Goal: Book appointment/travel/reservation

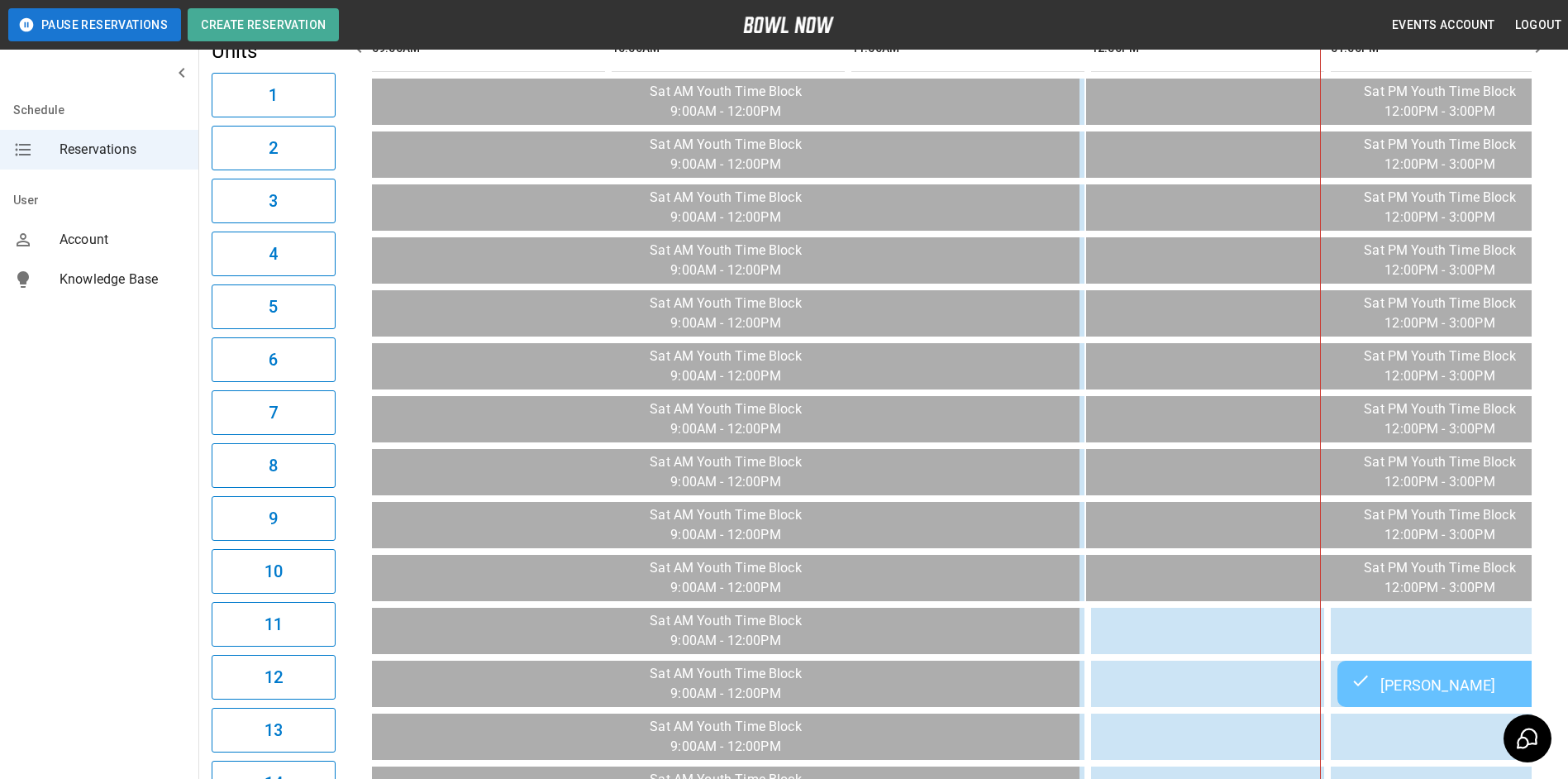
scroll to position [0, 1198]
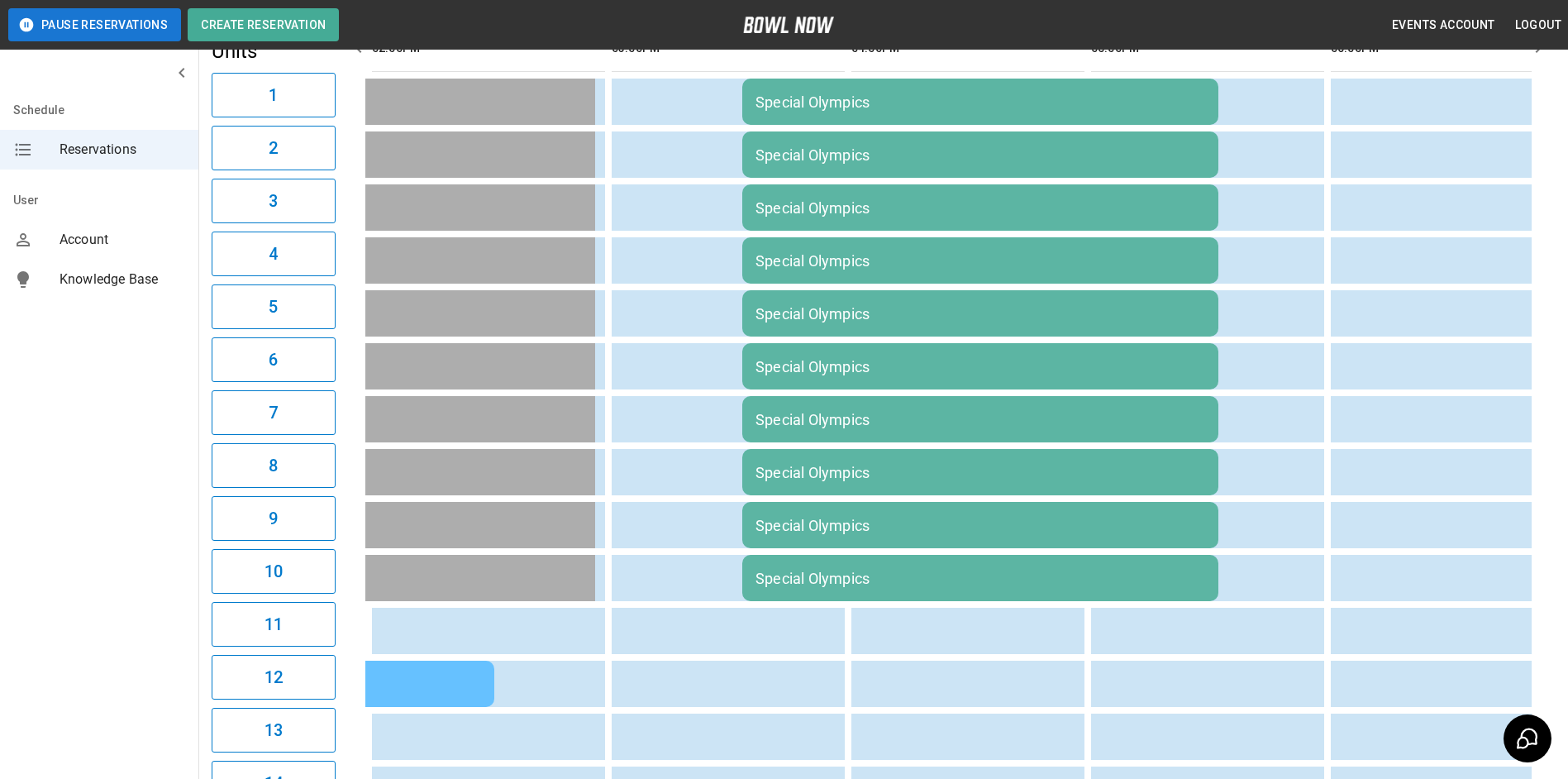
click at [132, 427] on div "Schedule Reservations User Account Knowledge Base" at bounding box center [100, 390] width 200 height 779
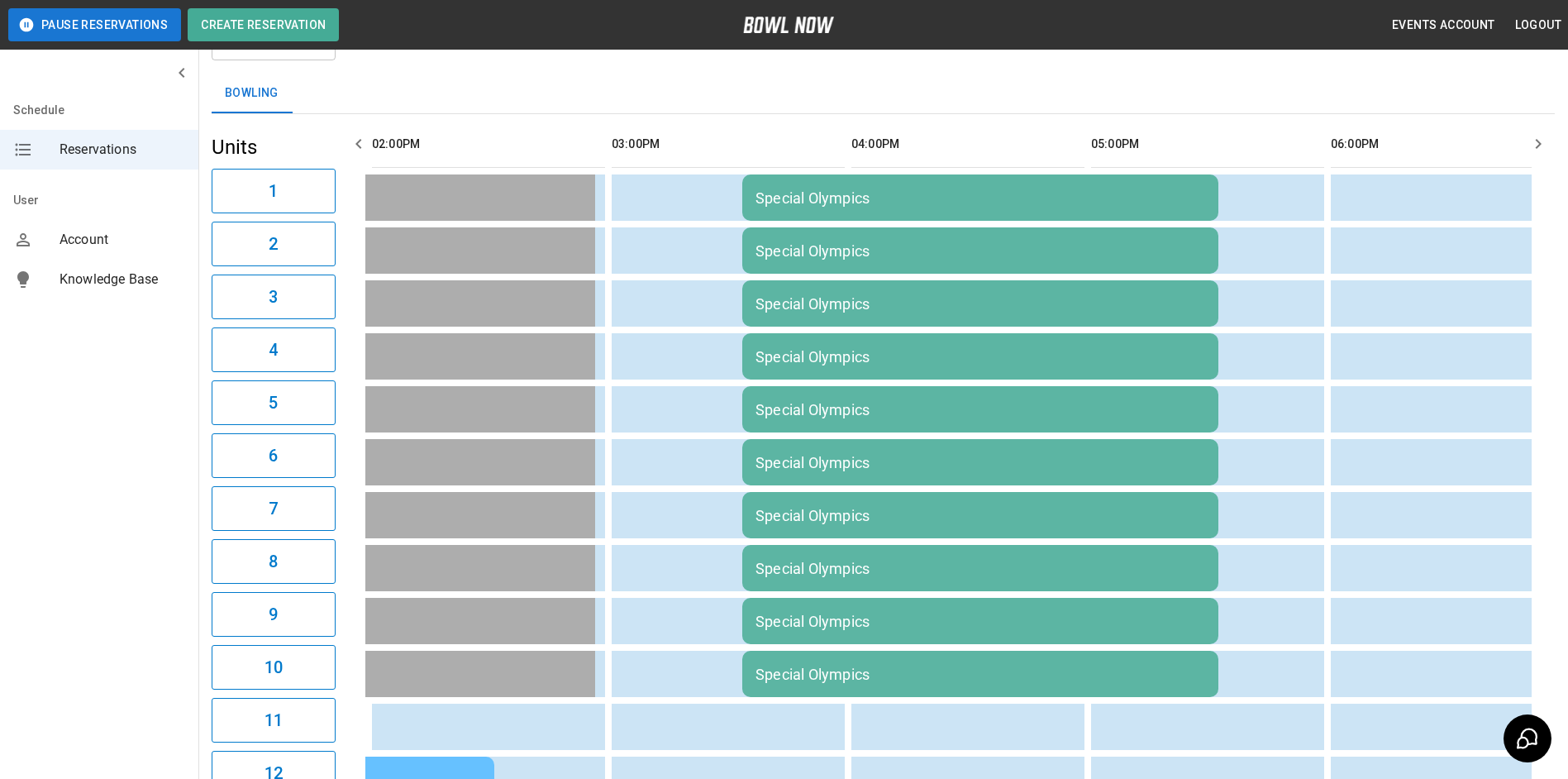
scroll to position [0, 0]
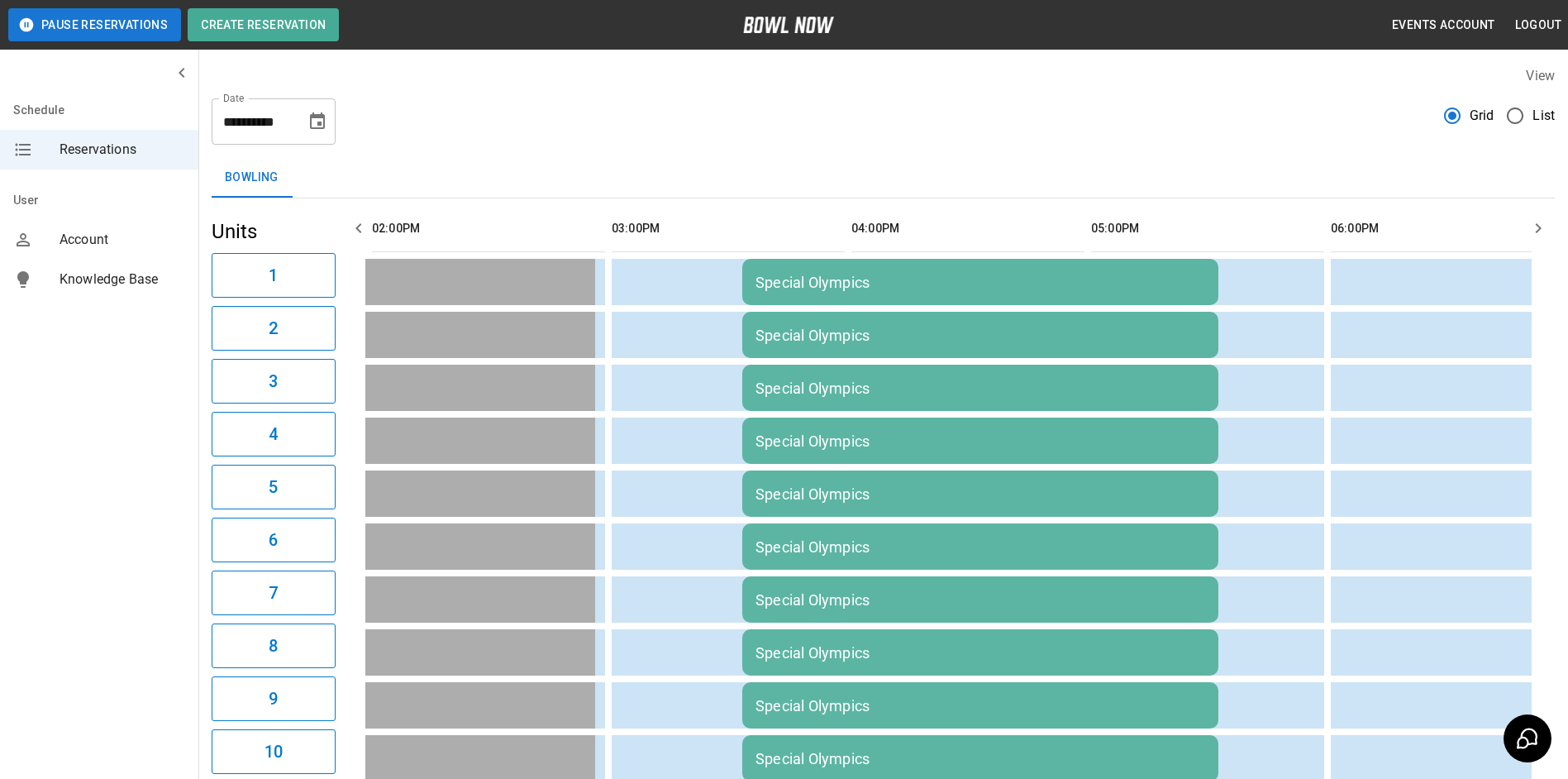
click at [1539, 222] on icon "button" at bounding box center [1537, 228] width 20 height 20
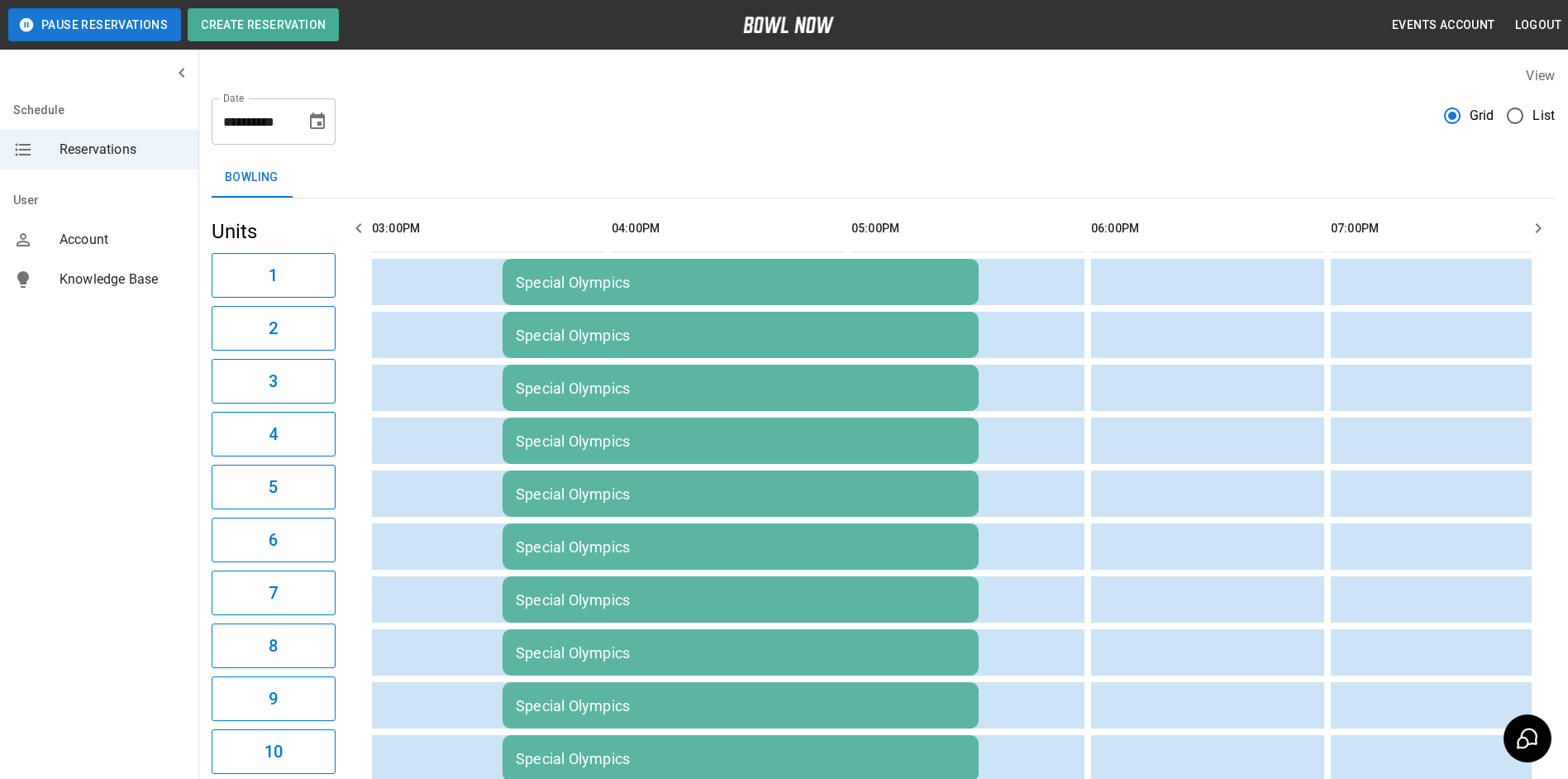
click at [1539, 222] on icon "button" at bounding box center [1537, 228] width 20 height 20
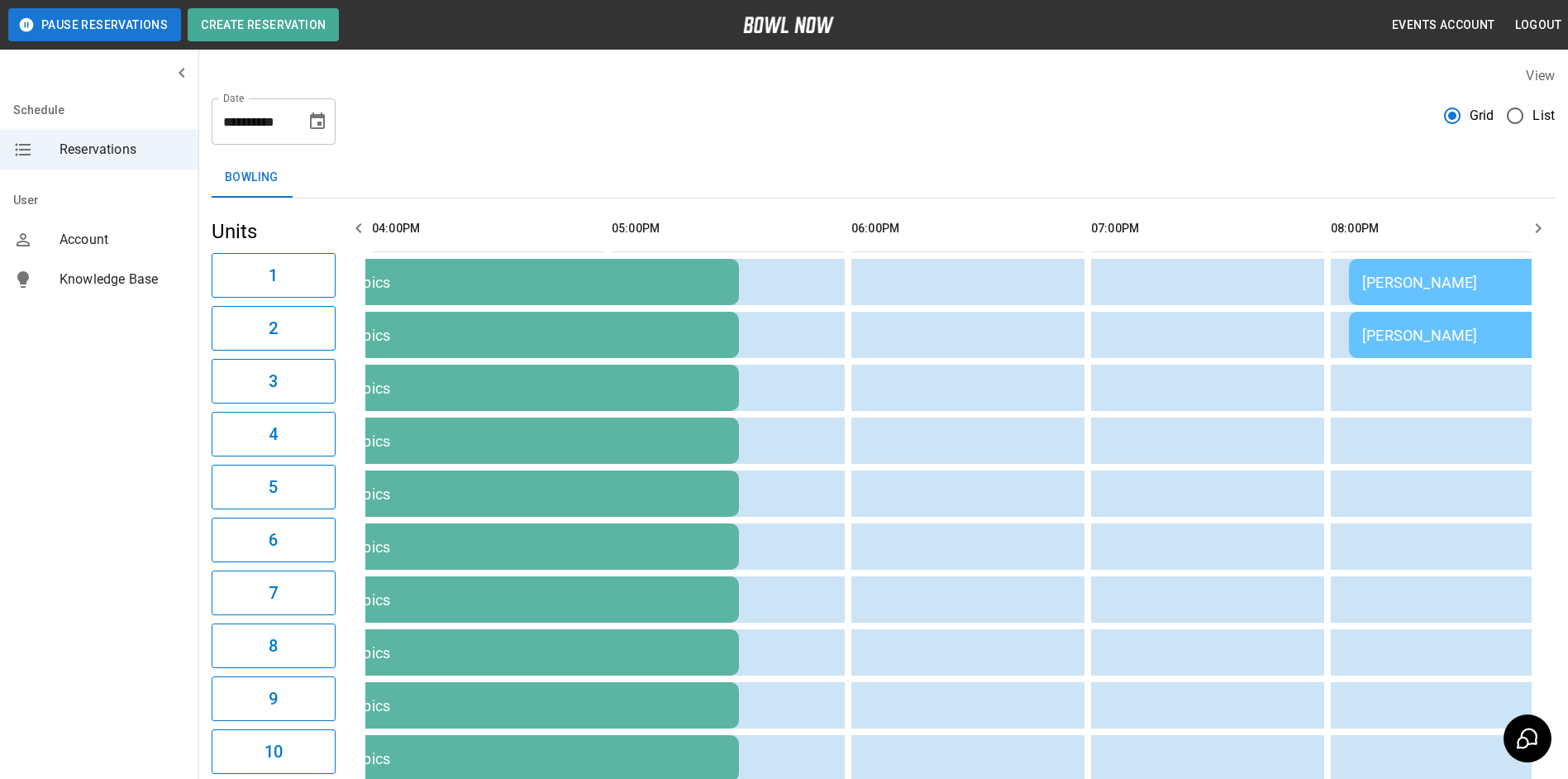
click at [1539, 222] on icon "button" at bounding box center [1537, 228] width 20 height 20
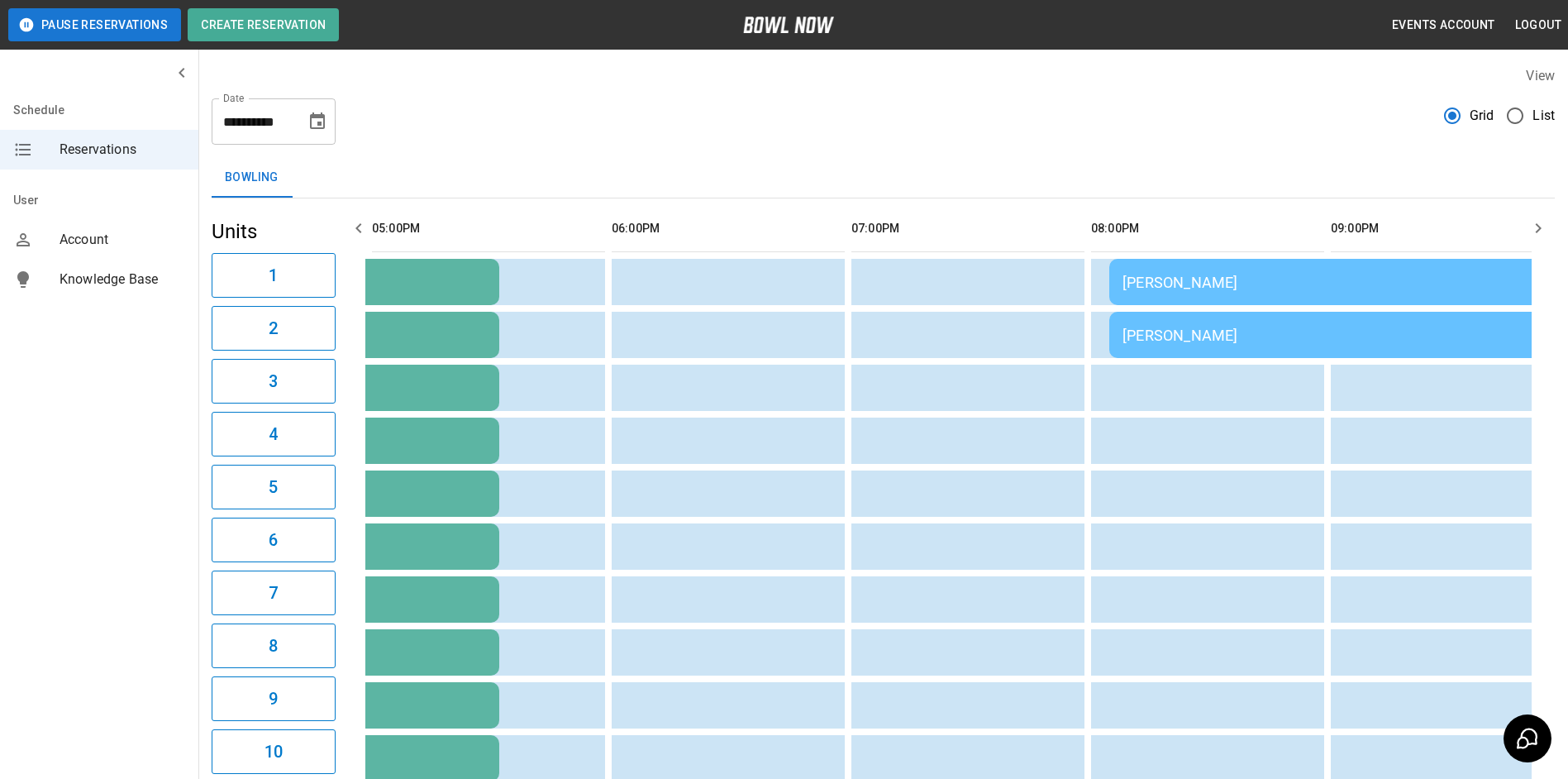
click at [1539, 222] on icon "button" at bounding box center [1537, 228] width 20 height 20
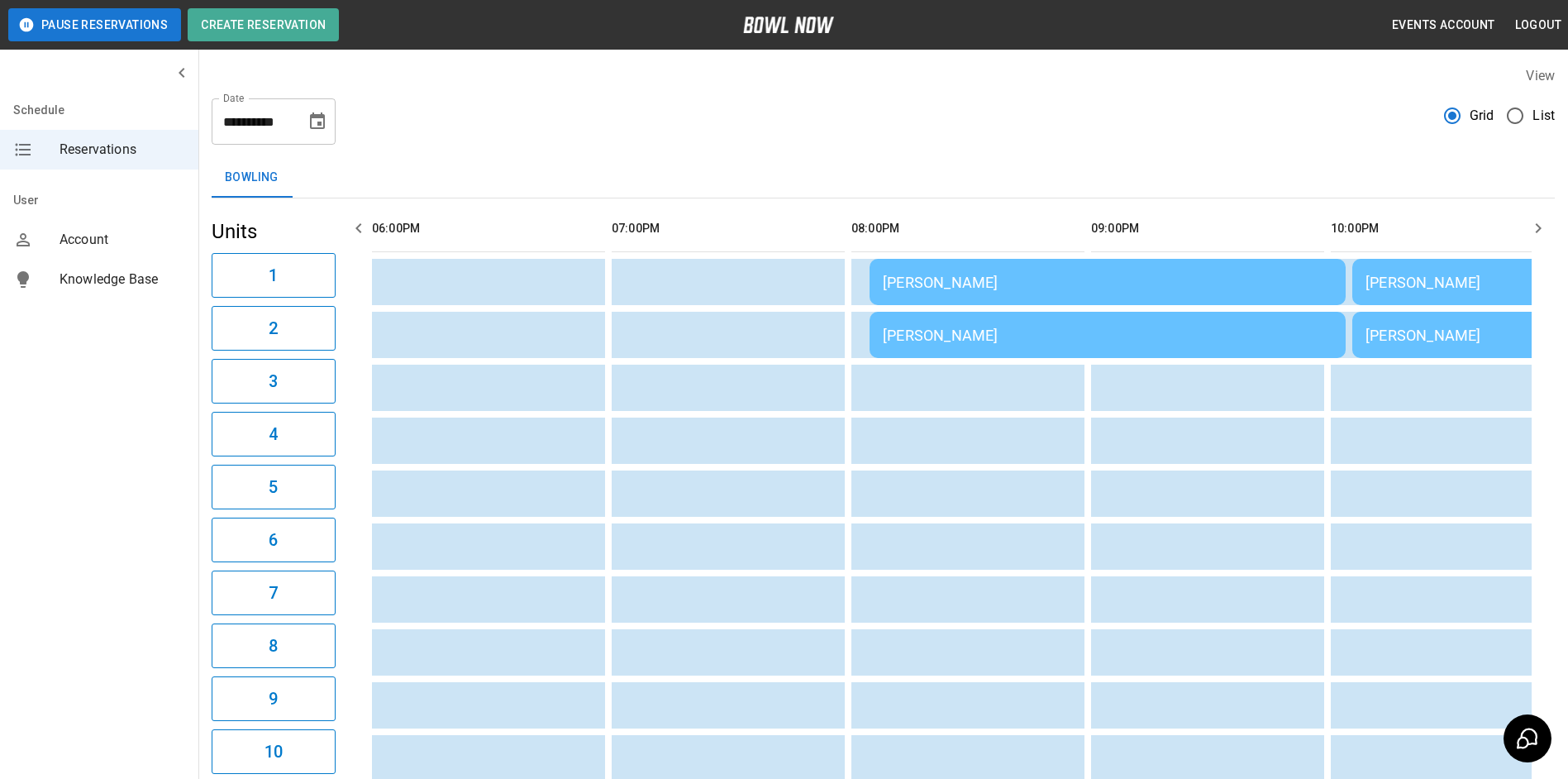
click at [1539, 222] on icon "button" at bounding box center [1537, 228] width 20 height 20
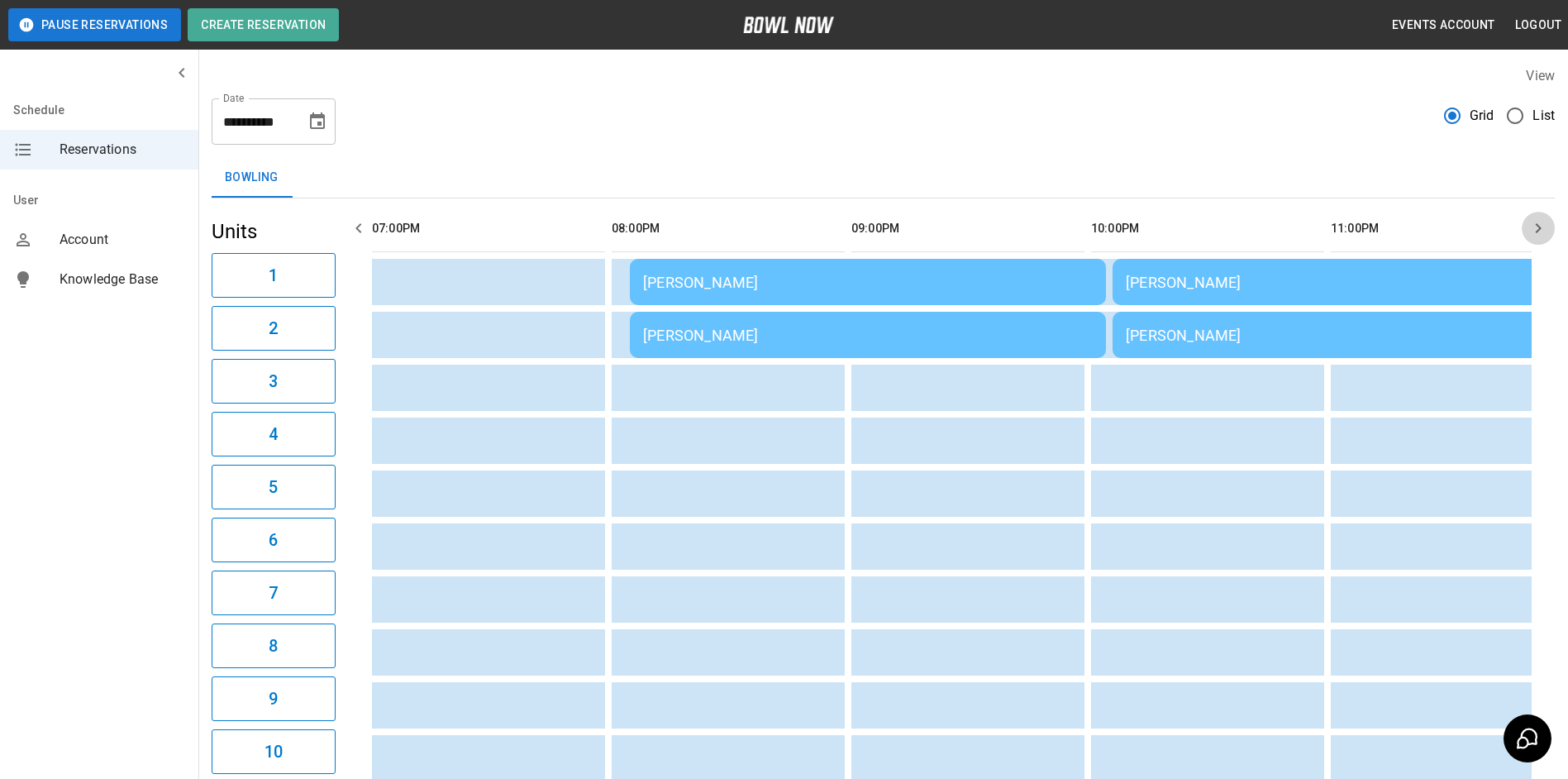
click at [1539, 222] on icon "button" at bounding box center [1537, 228] width 20 height 20
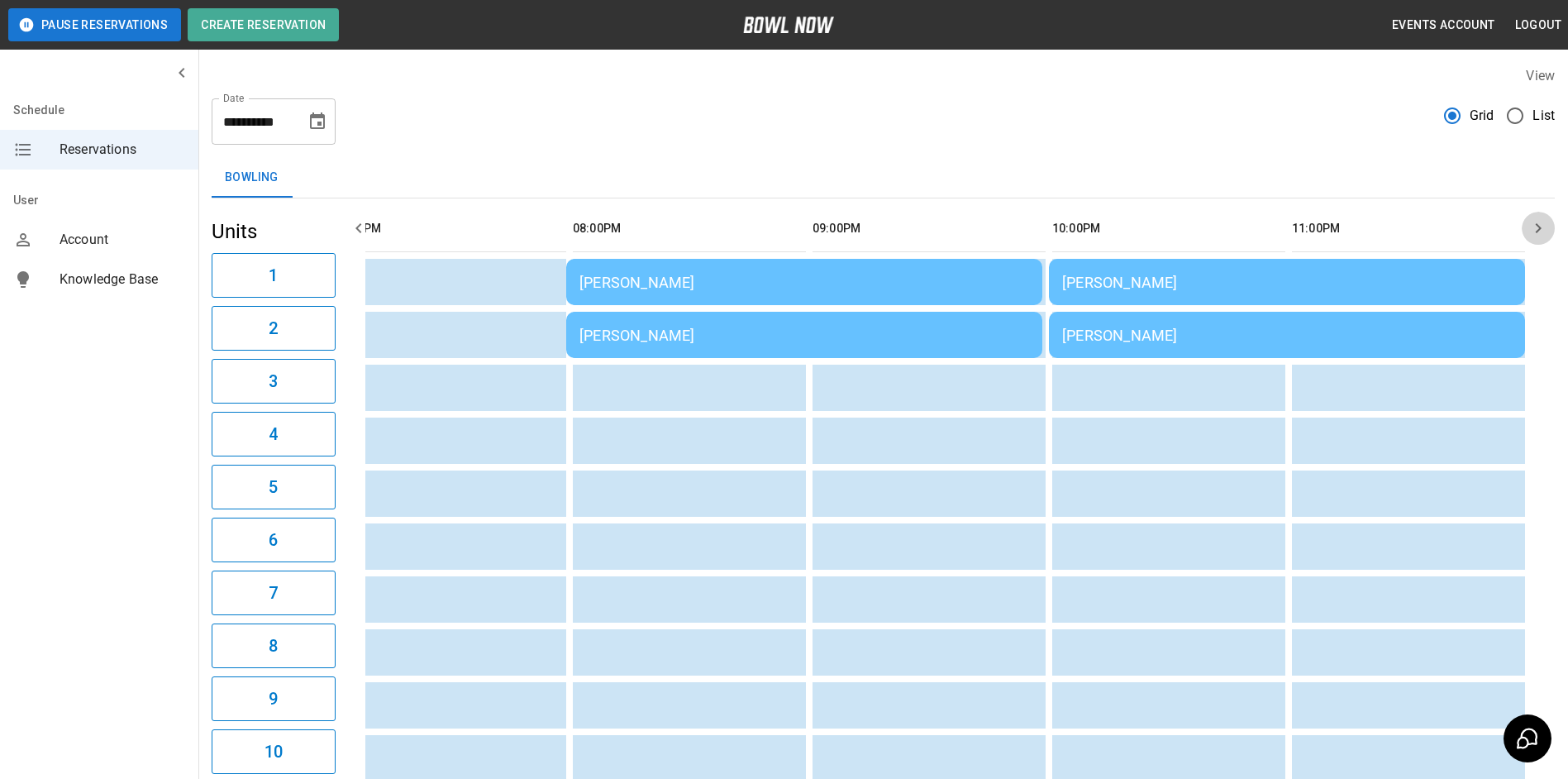
click at [1539, 222] on icon "button" at bounding box center [1537, 228] width 20 height 20
click at [1142, 168] on div "Bowling" at bounding box center [882, 178] width 1343 height 40
click at [1314, 120] on div "**********" at bounding box center [882, 115] width 1343 height 59
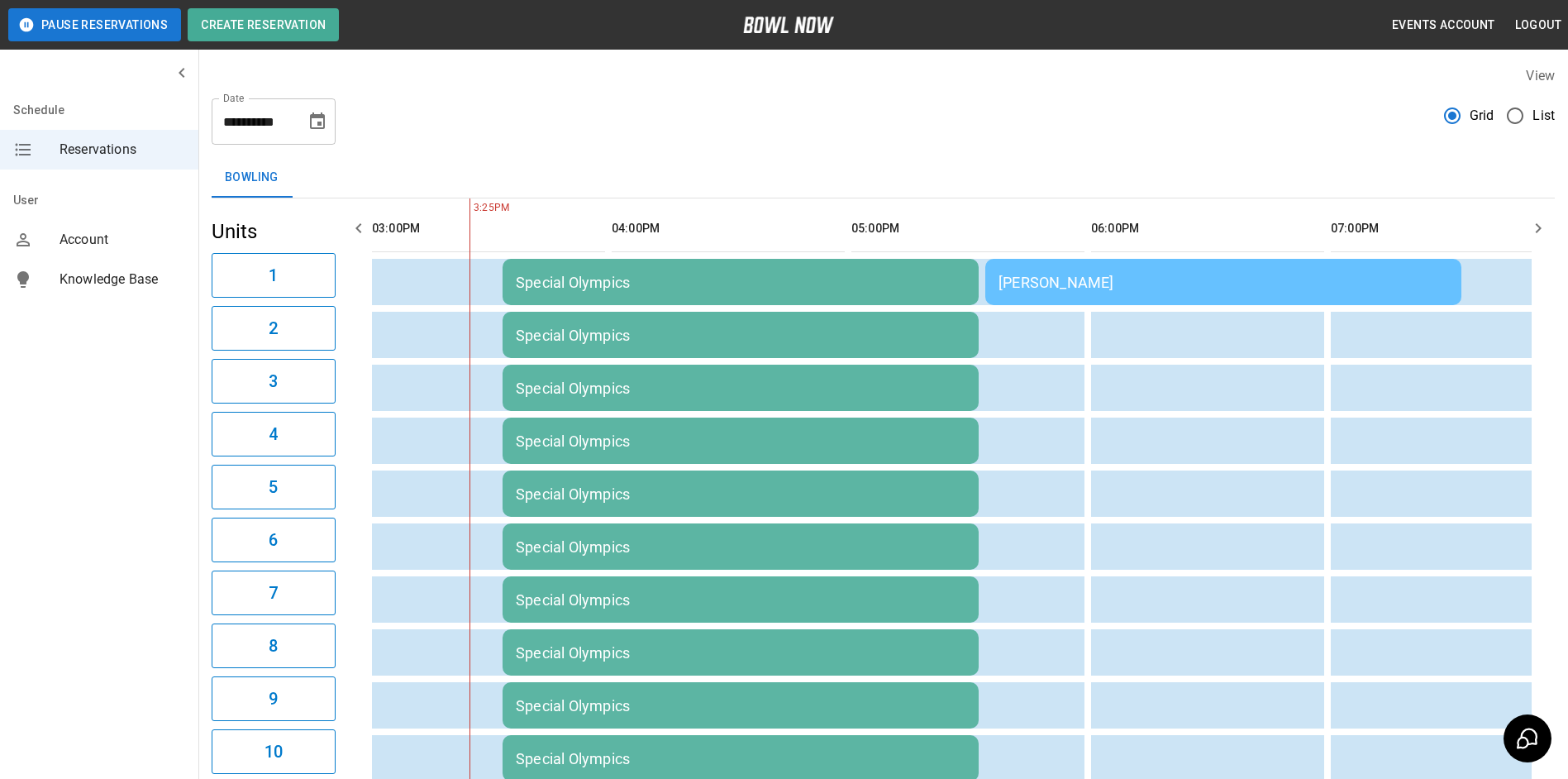
scroll to position [0, 1438]
click at [1537, 229] on icon "button" at bounding box center [1537, 228] width 20 height 20
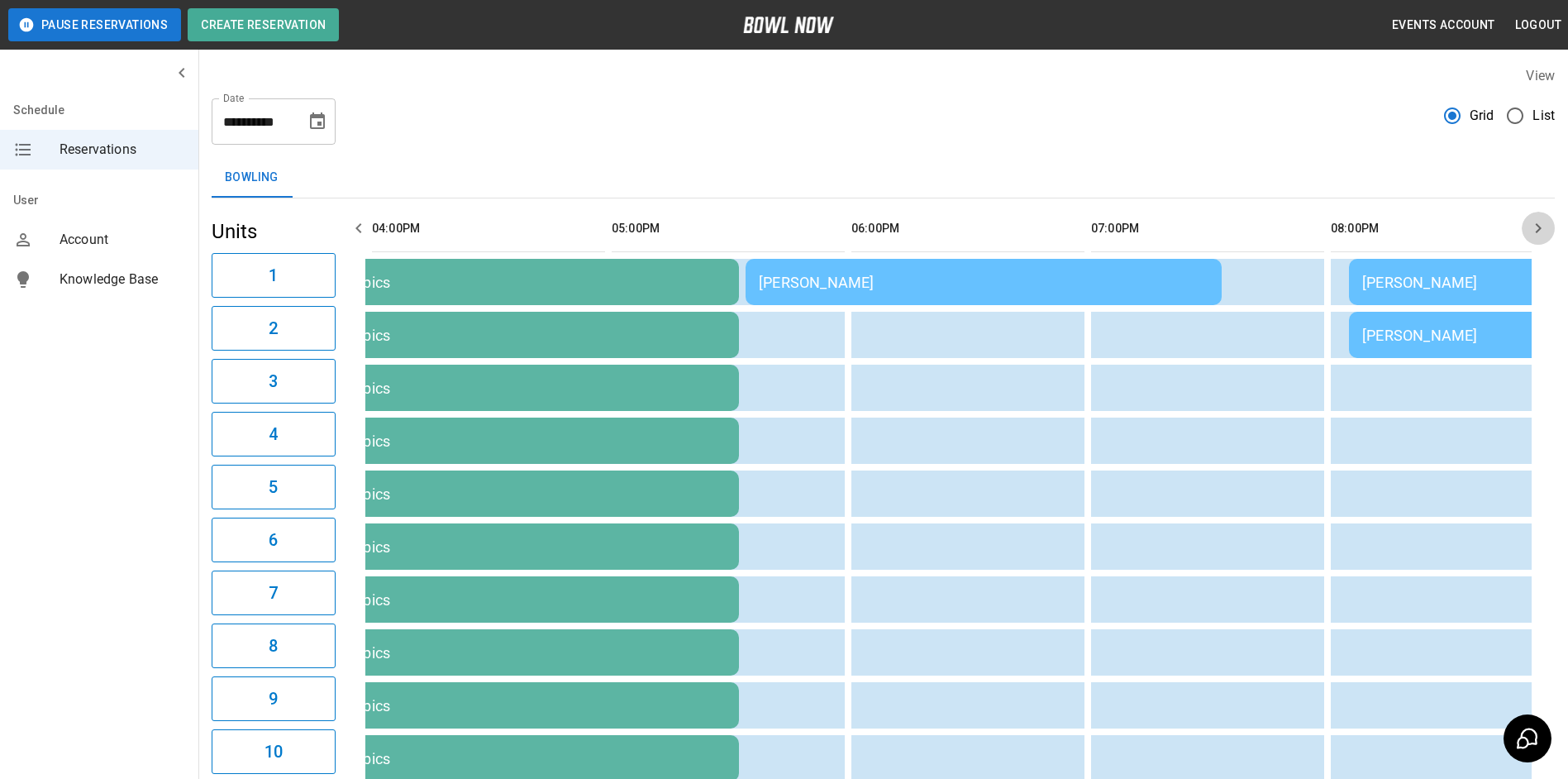
click at [1537, 229] on icon "button" at bounding box center [1537, 228] width 20 height 20
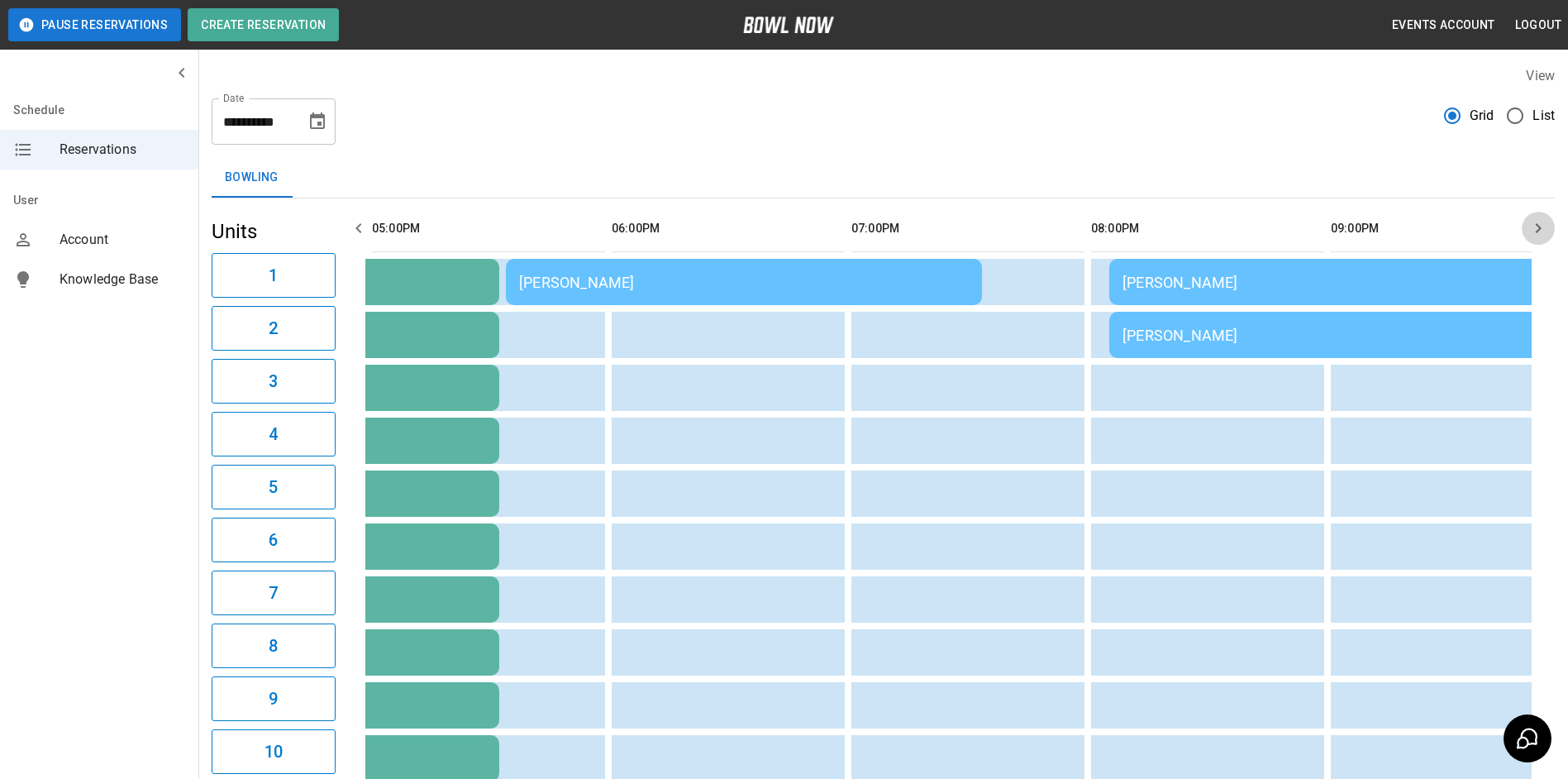
click at [1537, 229] on icon "button" at bounding box center [1537, 228] width 20 height 20
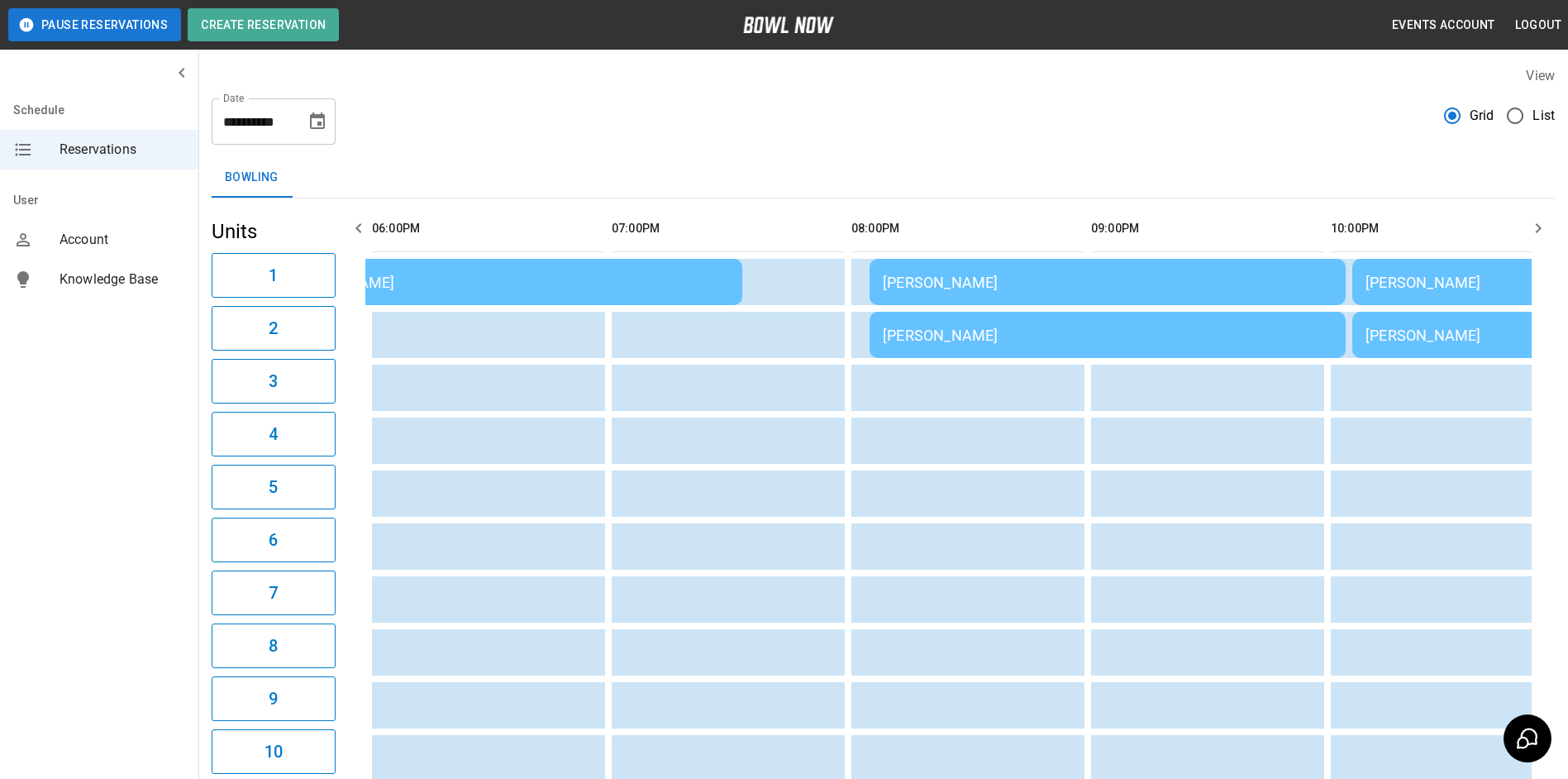
click at [1537, 229] on icon "button" at bounding box center [1537, 228] width 20 height 20
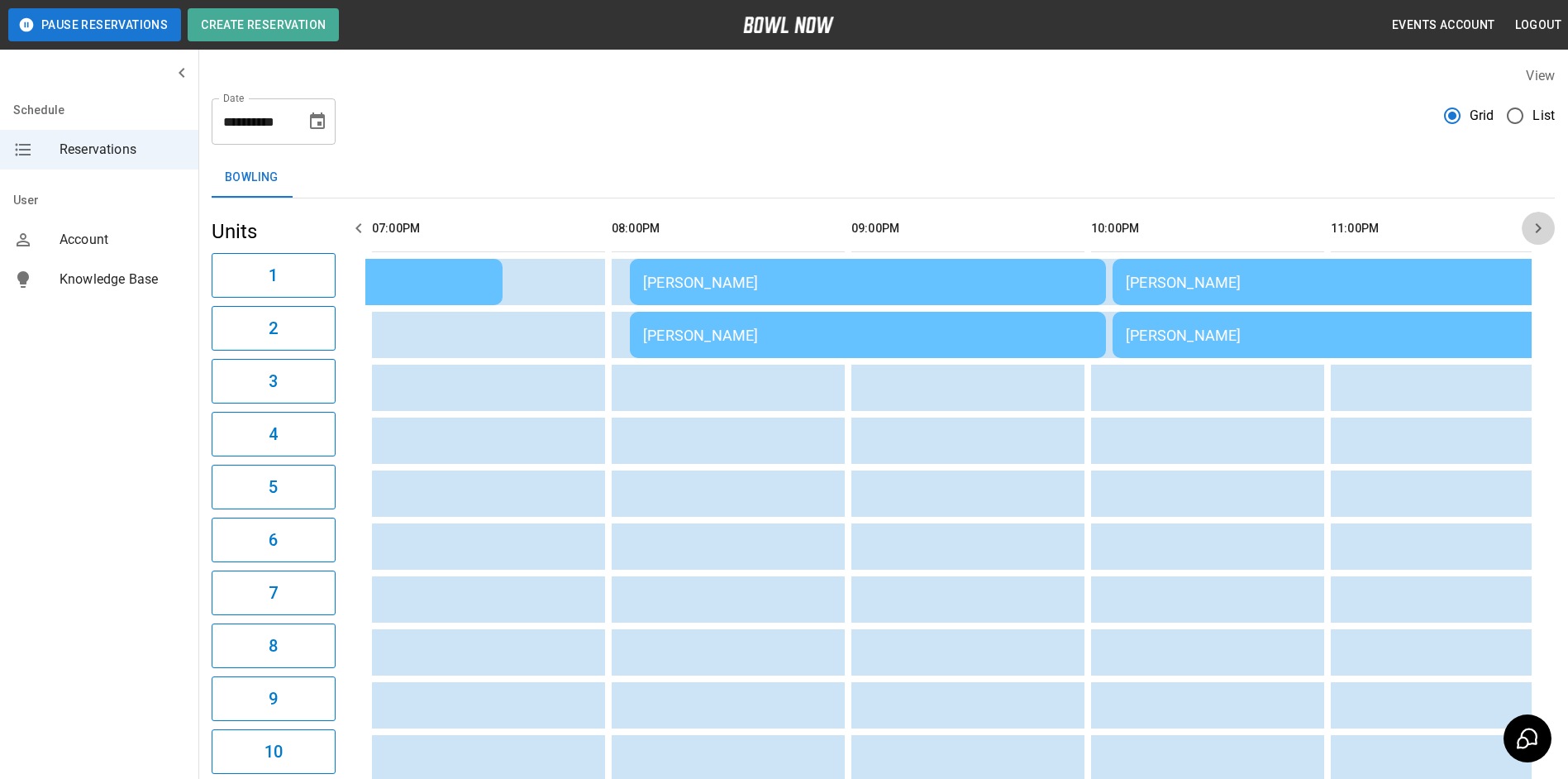
click at [1537, 229] on icon "button" at bounding box center [1537, 228] width 20 height 20
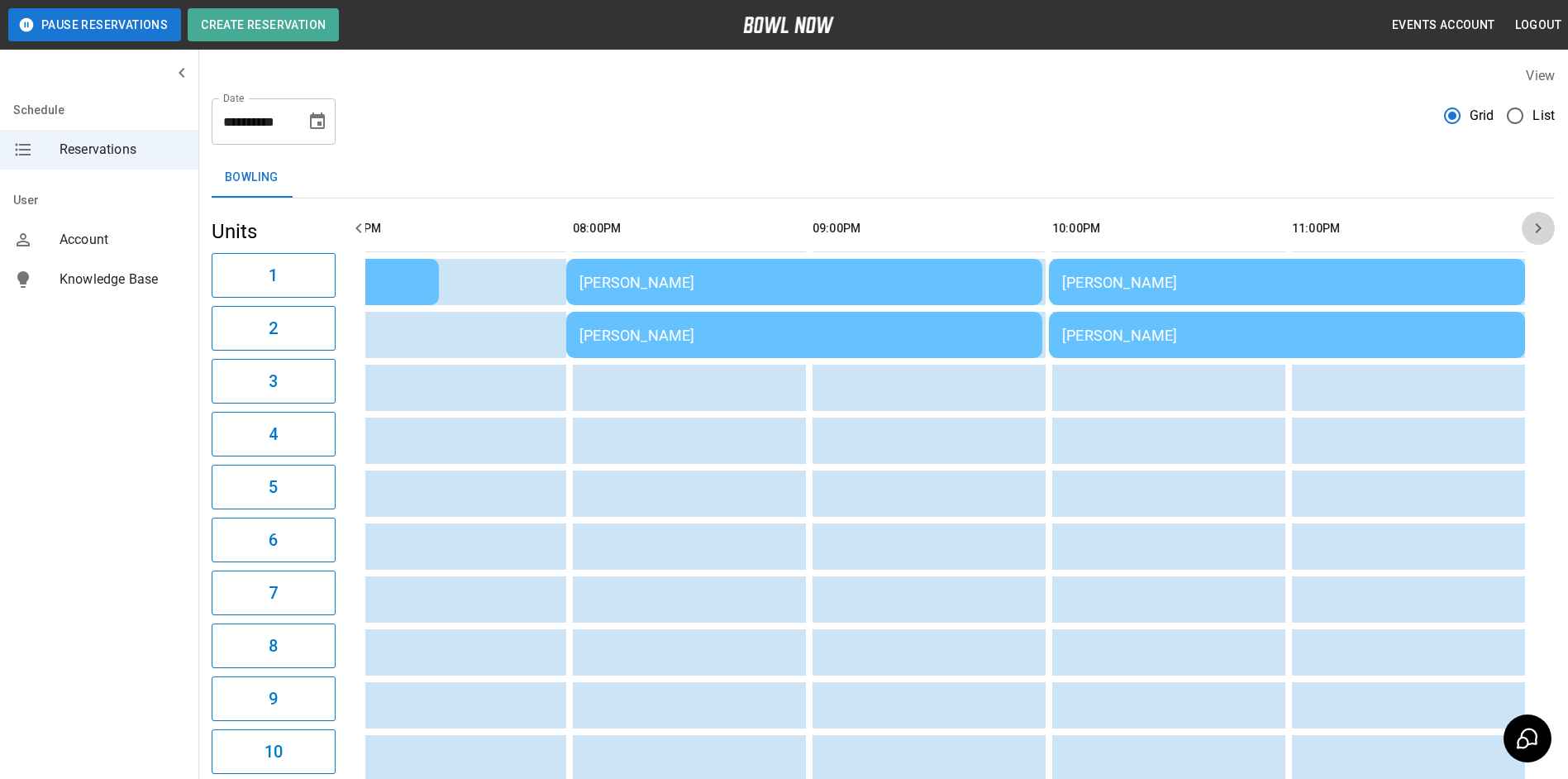
click at [1537, 229] on icon "button" at bounding box center [1537, 228] width 20 height 20
click at [358, 227] on icon "button" at bounding box center [359, 228] width 6 height 10
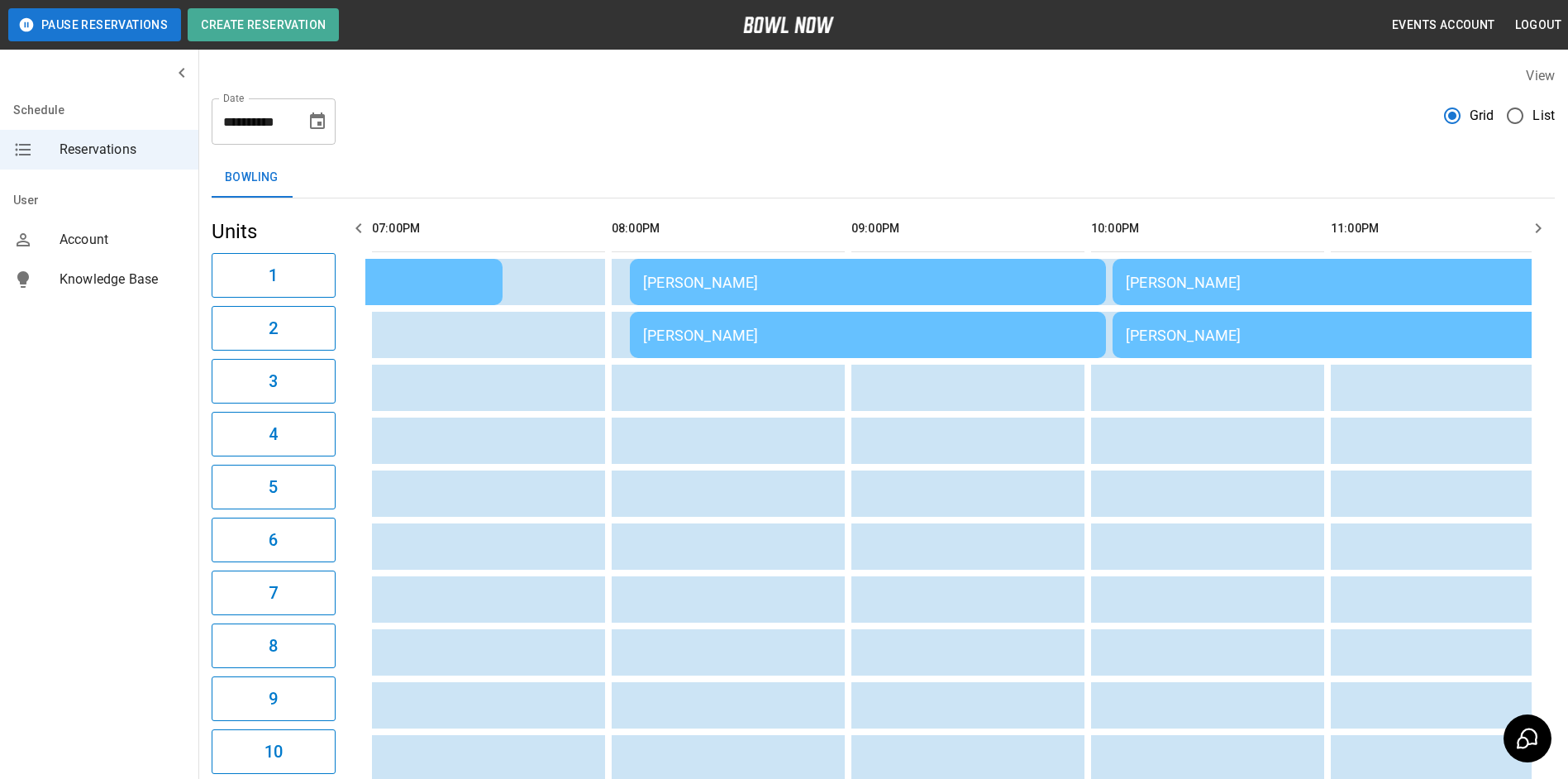
click at [356, 226] on icon "button" at bounding box center [359, 228] width 20 height 20
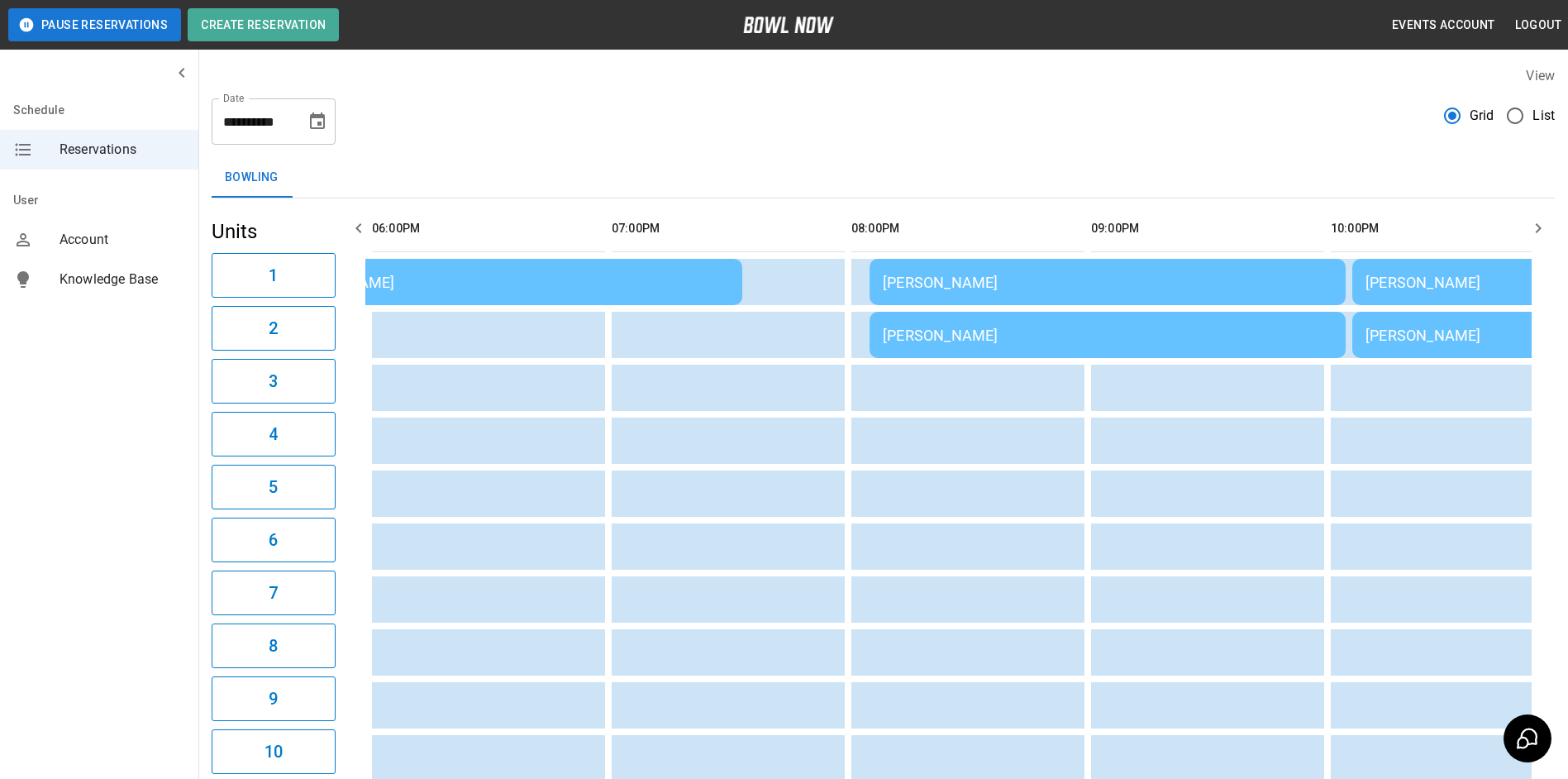
click at [352, 224] on icon "button" at bounding box center [359, 228] width 20 height 20
